Goal: Task Accomplishment & Management: Use online tool/utility

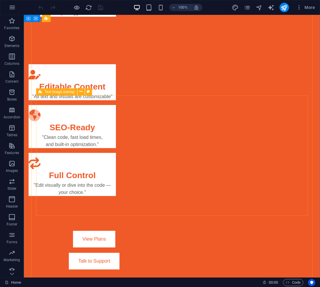
scroll to position [1093, 0]
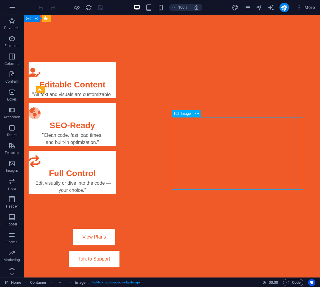
select select "%"
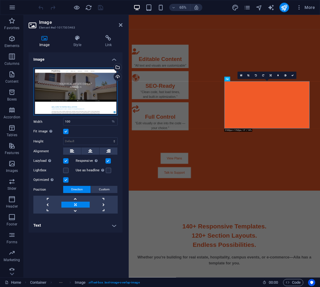
click at [95, 88] on div "Drag files here, click to choose files or select files from Files or our free s…" at bounding box center [75, 92] width 84 height 48
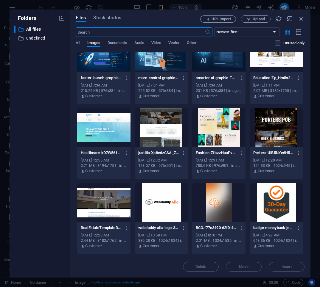
scroll to position [34, 0]
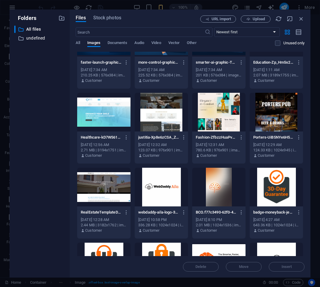
click at [112, 199] on div at bounding box center [103, 187] width 53 height 39
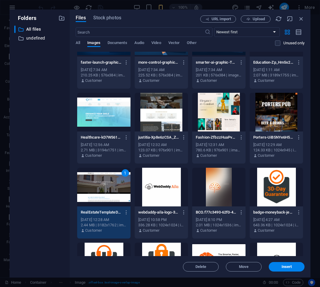
click at [112, 199] on div "1" at bounding box center [103, 187] width 53 height 39
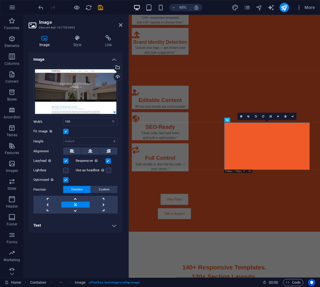
scroll to position [1030, 0]
click at [292, 117] on icon at bounding box center [292, 117] width 2 height 2
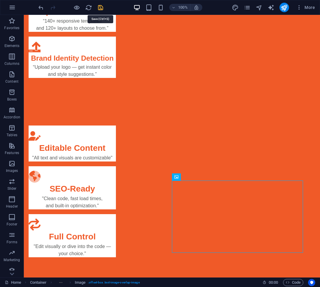
click at [99, 7] on icon "save" at bounding box center [100, 7] width 7 height 7
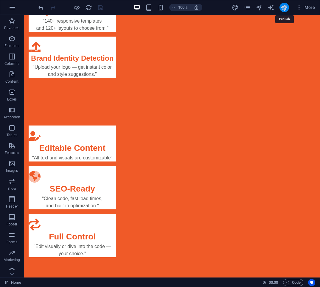
click at [283, 7] on icon "publish" at bounding box center [283, 7] width 7 height 7
